Goal: Transaction & Acquisition: Download file/media

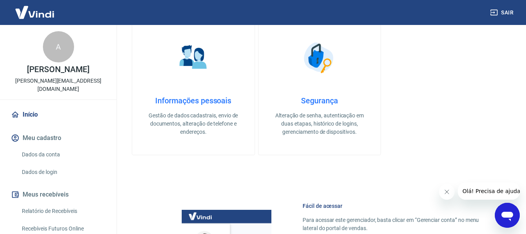
scroll to position [78, 0]
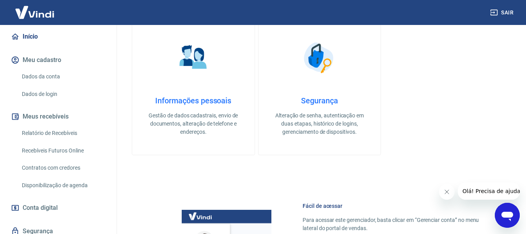
click at [53, 131] on link "Relatório de Recebíveis" at bounding box center [63, 133] width 89 height 16
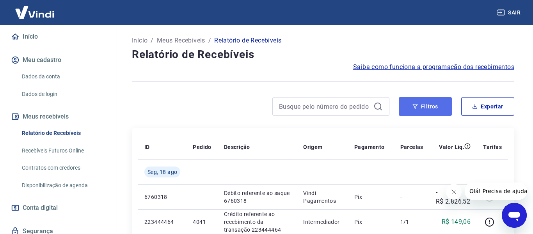
click at [420, 104] on button "Filtros" at bounding box center [425, 106] width 53 height 19
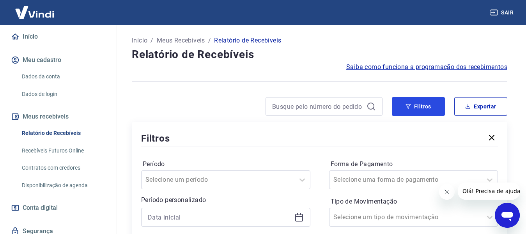
drag, startPoint x: 419, startPoint y: 110, endPoint x: 231, endPoint y: 141, distance: 190.6
click at [419, 110] on button "Filtros" at bounding box center [418, 106] width 53 height 19
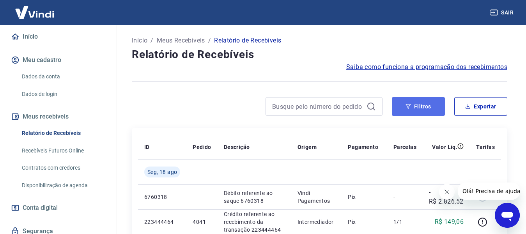
click at [423, 106] on button "Filtros" at bounding box center [418, 106] width 53 height 19
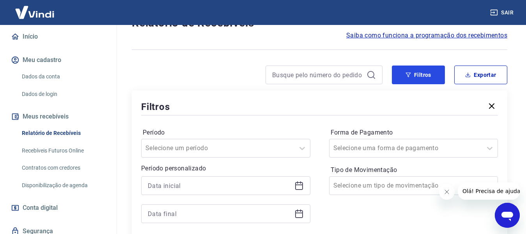
scroll to position [78, 0]
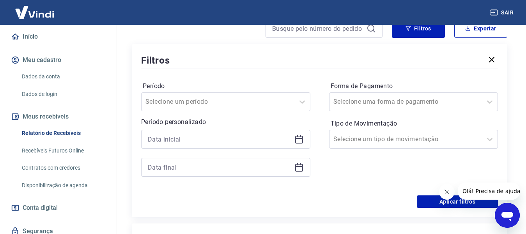
click at [299, 142] on icon at bounding box center [298, 139] width 9 height 9
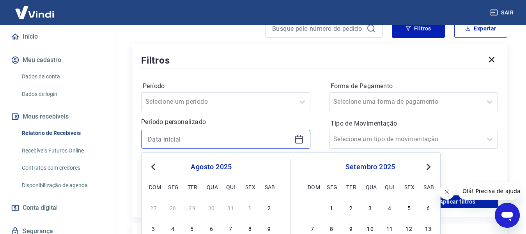
scroll to position [117, 0]
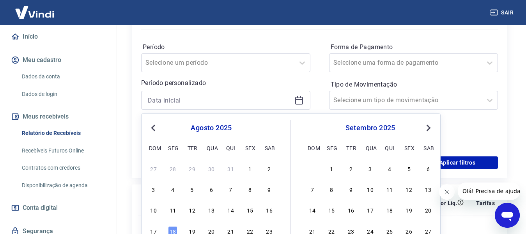
click at [156, 133] on div "[DATE] dom seg ter qua qui sex sab" at bounding box center [211, 136] width 127 height 33
click at [154, 129] on span "Previous Month" at bounding box center [154, 127] width 0 height 9
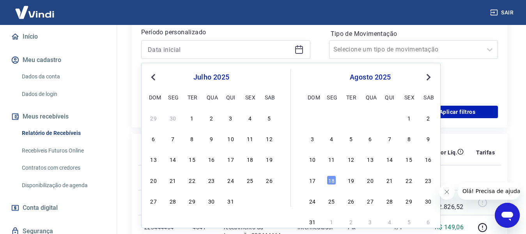
scroll to position [195, 0]
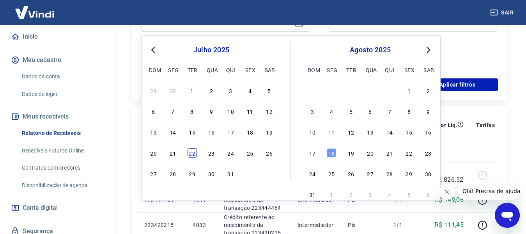
click at [195, 155] on div "22" at bounding box center [192, 152] width 9 height 9
type input "[DATE]"
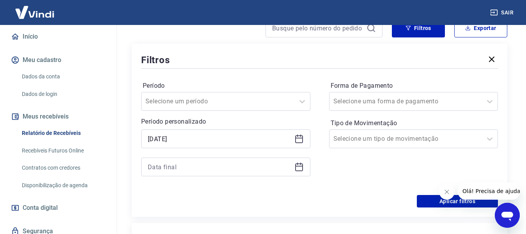
scroll to position [78, 0]
click at [299, 174] on div at bounding box center [225, 167] width 169 height 19
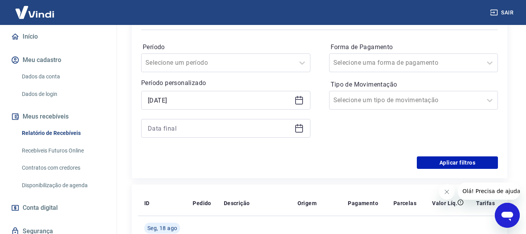
click at [301, 127] on icon at bounding box center [298, 128] width 9 height 9
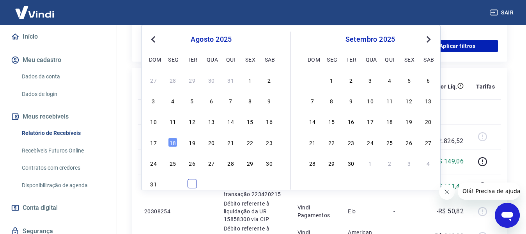
scroll to position [234, 0]
click at [154, 39] on span "Previous Month" at bounding box center [154, 38] width 0 height 9
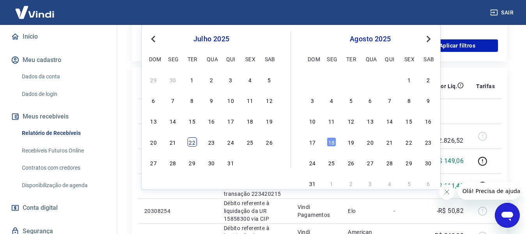
click at [194, 144] on div "22" at bounding box center [192, 141] width 9 height 9
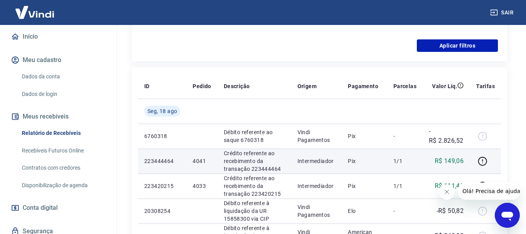
type input "[DATE]"
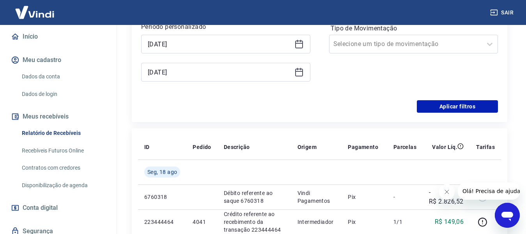
scroll to position [117, 0]
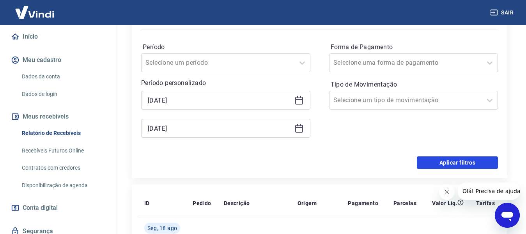
click at [456, 161] on button "Aplicar filtros" at bounding box center [457, 162] width 81 height 12
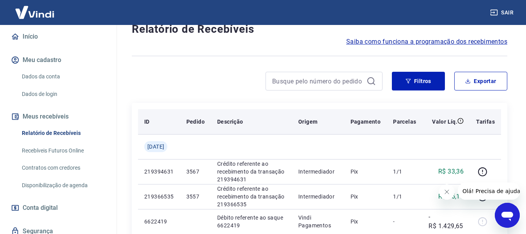
scroll to position [39, 0]
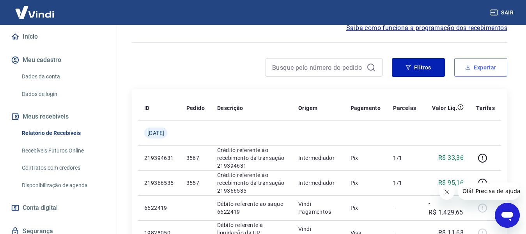
click at [470, 69] on icon "button" at bounding box center [468, 69] width 5 height 2
type input "[DATE]"
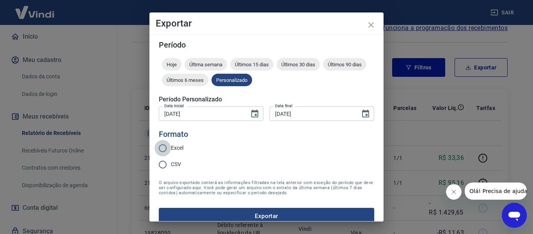
click at [160, 149] on input "Excel" at bounding box center [162, 148] width 16 height 16
radio input "true"
click at [247, 214] on button "Exportar" at bounding box center [266, 216] width 215 height 16
